Goal: Check status: Check status

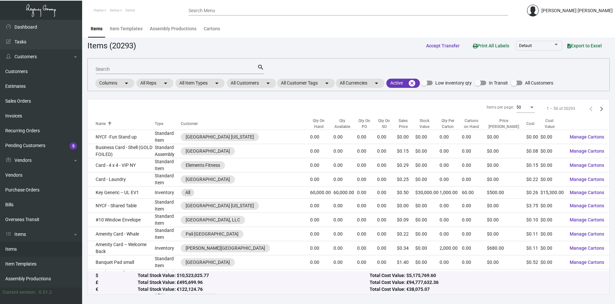
click at [112, 60] on mat-form-field "Search search" at bounding box center [180, 68] width 169 height 20
click at [116, 65] on div "Search" at bounding box center [177, 69] width 162 height 10
click at [116, 66] on div "Search" at bounding box center [177, 69] width 162 height 10
click at [37, 100] on link "Sales Orders" at bounding box center [41, 101] width 82 height 15
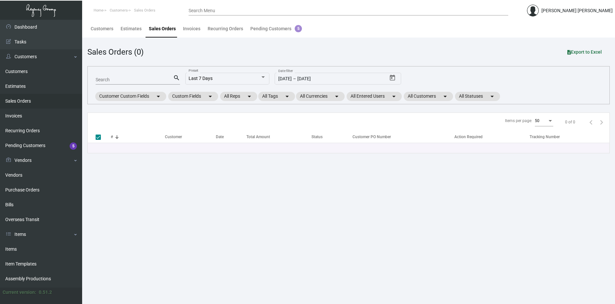
drag, startPoint x: 132, startPoint y: 76, endPoint x: 129, endPoint y: 80, distance: 5.2
click at [132, 77] on div "Search" at bounding box center [135, 79] width 78 height 10
click at [129, 80] on input "Search" at bounding box center [135, 79] width 78 height 5
paste input "S07546"
type input "S07546"
